Goal: Information Seeking & Learning: Learn about a topic

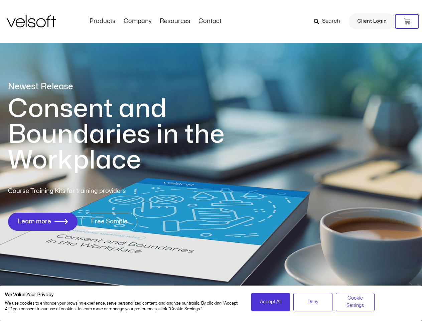
click at [211, 161] on h1 "Consent and Boundaries in the Workplace" at bounding box center [130, 134] width 244 height 77
click at [407, 21] on icon at bounding box center [407, 21] width 7 height 7
click at [271, 302] on span "Accept All" at bounding box center [270, 301] width 21 height 7
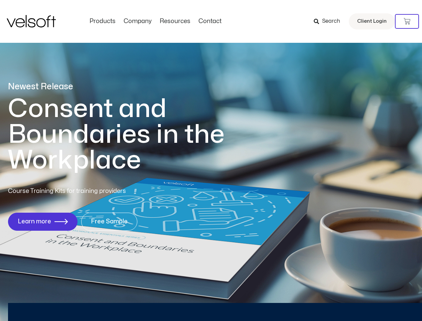
click at [313, 302] on div "Newest Release Consent and Boundaries in the Workplace Course Training Kits for…" at bounding box center [211, 159] width 422 height 325
click at [355, 302] on div "Newest Release Consent and Boundaries in the Workplace Course Training Kits for…" at bounding box center [211, 159] width 422 height 325
